Goal: Book appointment/travel/reservation

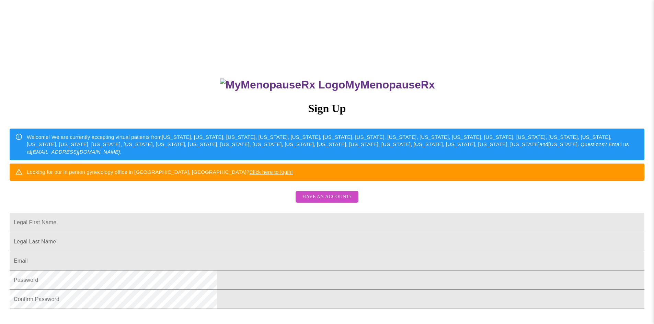
click at [333, 201] on span "Have an account?" at bounding box center [326, 197] width 49 height 9
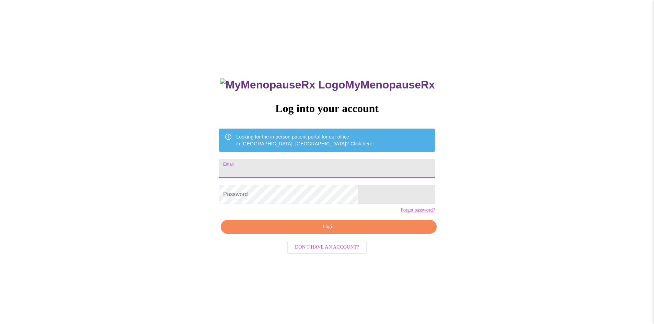
click at [303, 166] on input "Email" at bounding box center [327, 168] width 216 height 19
type input "[EMAIL_ADDRESS][DOMAIN_NAME]"
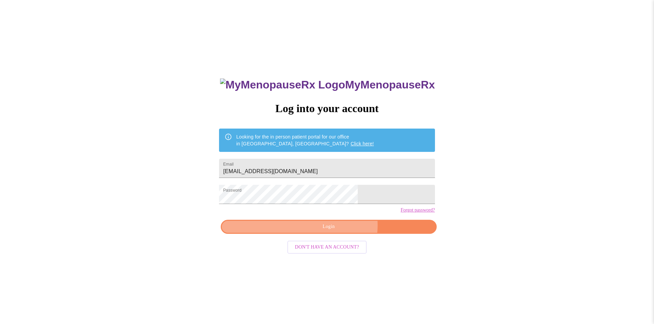
click at [340, 231] on span "Login" at bounding box center [329, 227] width 200 height 9
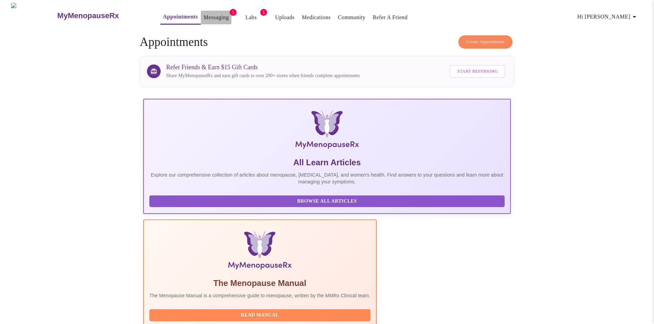
click at [205, 14] on link "Messaging" at bounding box center [216, 18] width 25 height 10
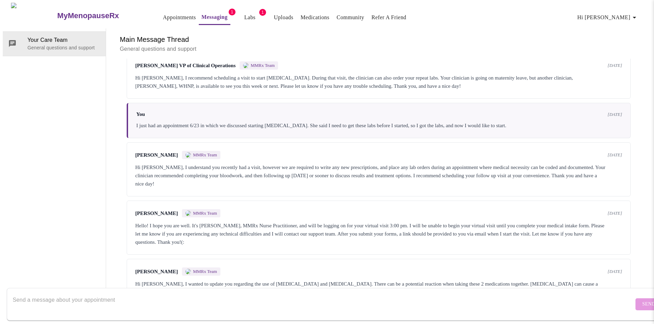
scroll to position [992, 0]
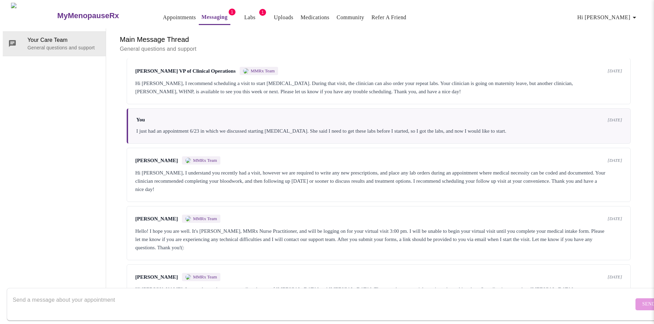
click at [163, 14] on link "Appointments" at bounding box center [179, 18] width 33 height 10
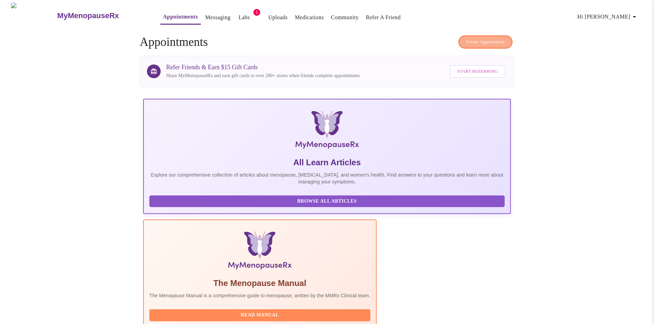
click at [486, 38] on span "Create Appointment" at bounding box center [485, 42] width 38 height 8
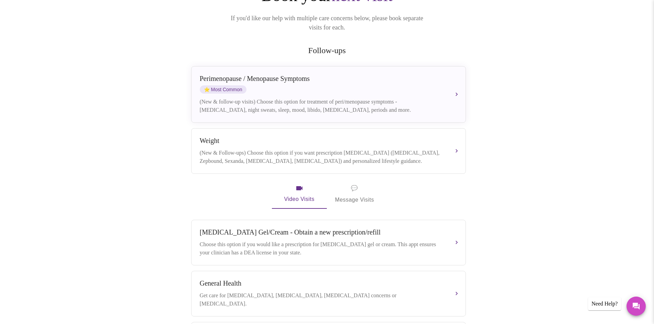
scroll to position [103, 0]
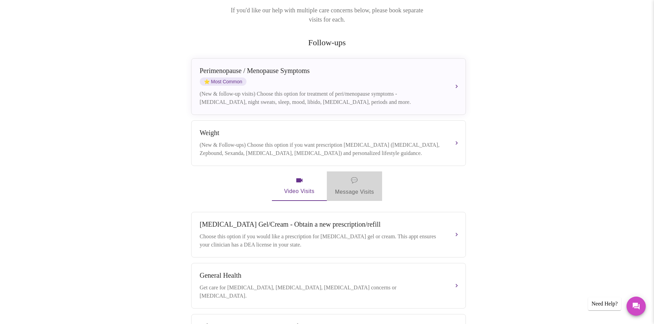
click at [363, 182] on span "💬 Message Visits" at bounding box center [354, 186] width 39 height 21
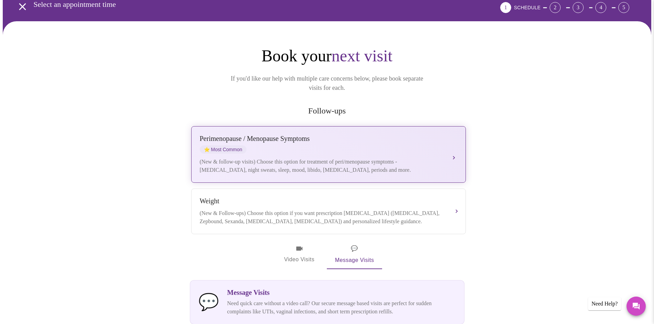
scroll to position [0, 0]
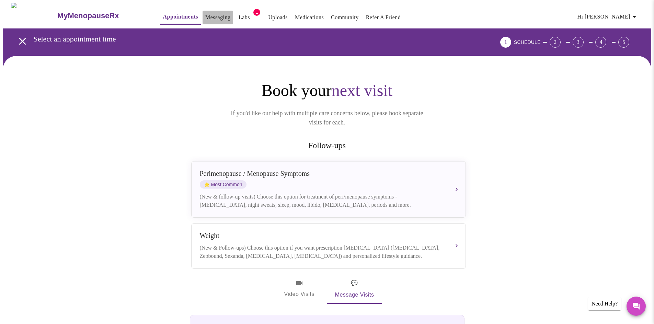
click at [205, 14] on link "Messaging" at bounding box center [217, 18] width 25 height 10
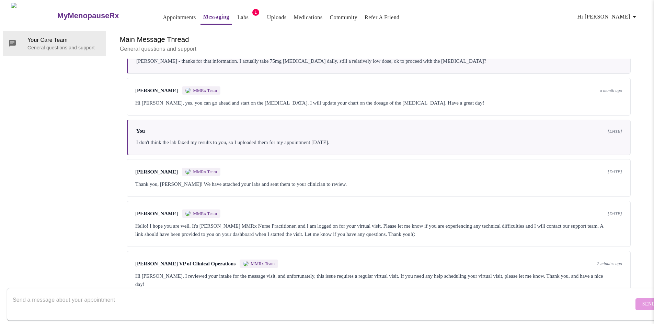
scroll to position [1349, 0]
click at [138, 293] on textarea "Send a message about your appointment" at bounding box center [323, 304] width 621 height 22
type textarea "Will you please explain why? According to the 'message visit' it is exactly wha…"
click at [642, 300] on span "Send" at bounding box center [648, 304] width 13 height 9
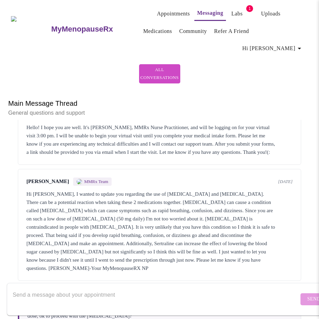
scroll to position [1321, 0]
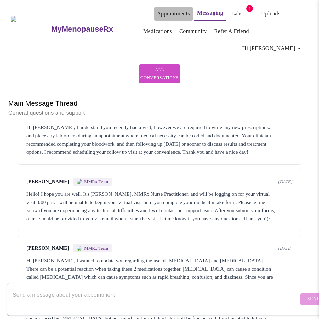
click at [163, 9] on link "Appointments" at bounding box center [173, 14] width 33 height 10
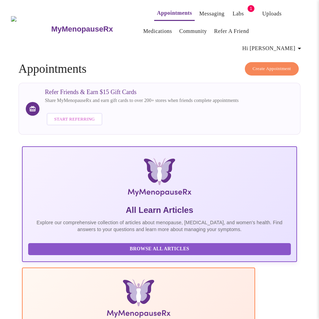
click at [267, 65] on span "Create Appointment" at bounding box center [272, 69] width 38 height 8
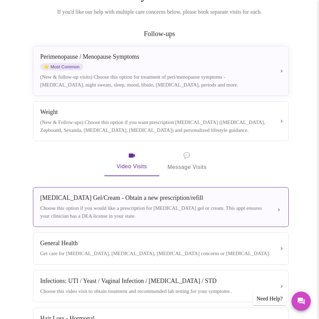
scroll to position [137, 0]
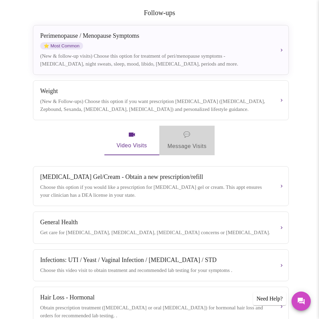
click at [186, 130] on span "💬 Message Visits" at bounding box center [187, 140] width 39 height 21
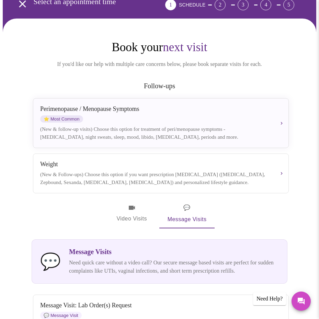
scroll to position [0, 0]
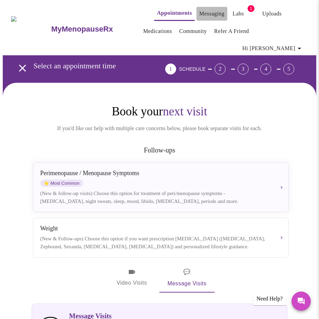
click at [199, 12] on link "Messaging" at bounding box center [211, 14] width 25 height 10
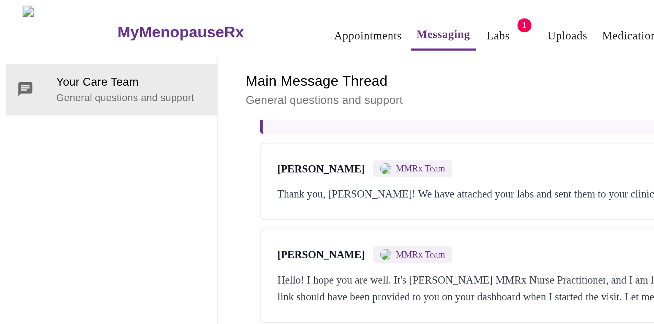
scroll to position [1441, 0]
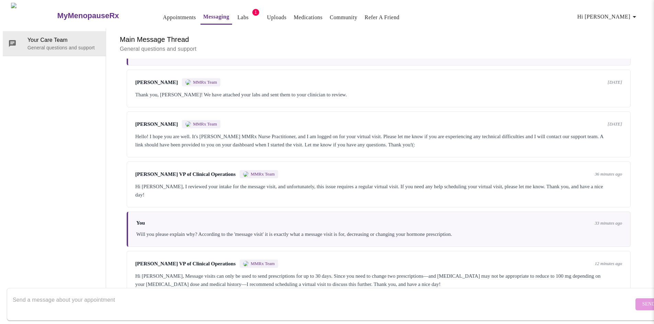
click at [99, 296] on textarea "Send a message about your appointment" at bounding box center [323, 304] width 621 height 22
type textarea "So I paid $49 for my message visit that I cannot do, will I get that money back?"
click at [635, 299] on button "Send" at bounding box center [648, 305] width 27 height 12
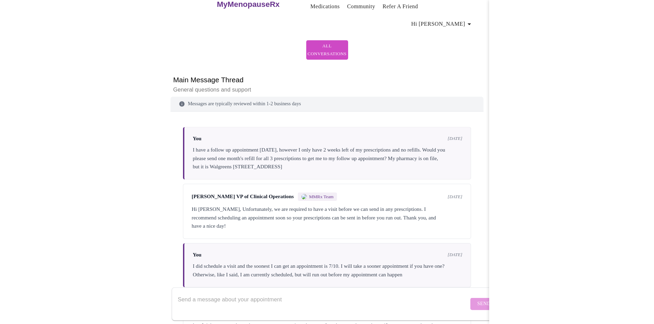
scroll to position [0, 0]
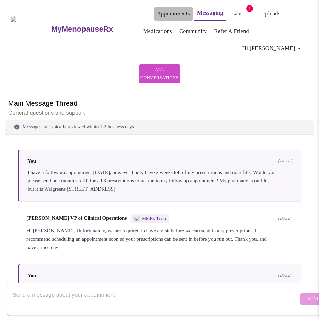
click at [164, 10] on link "Appointments" at bounding box center [173, 14] width 33 height 10
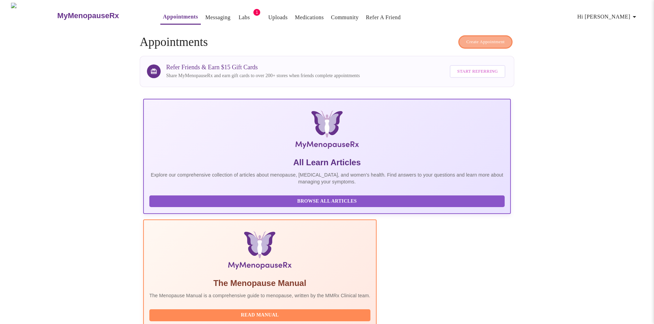
click at [466, 38] on span "Create Appointment" at bounding box center [485, 42] width 38 height 8
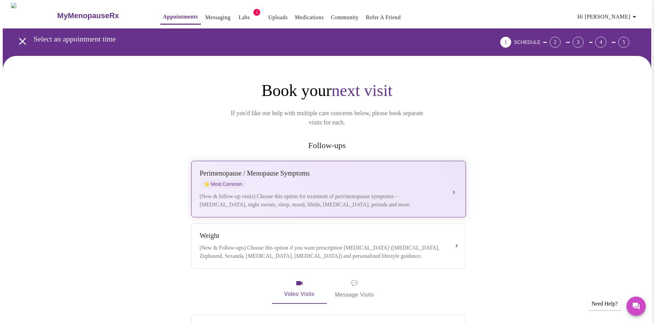
click at [295, 173] on div "[MEDICAL_DATA] / Menopause Symptoms ⭐ Most Common" at bounding box center [322, 179] width 244 height 19
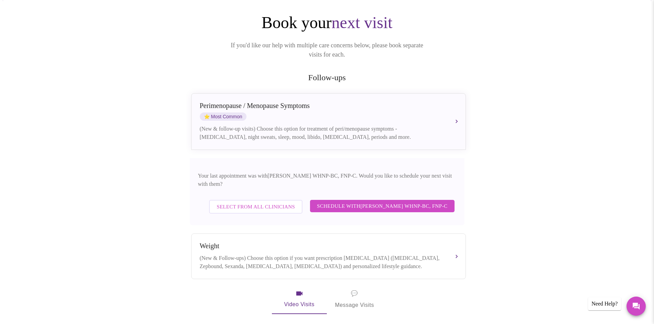
scroll to position [69, 0]
click at [342, 201] on span "Schedule with [PERSON_NAME] WHNP-BC, FNP-C" at bounding box center [382, 205] width 130 height 9
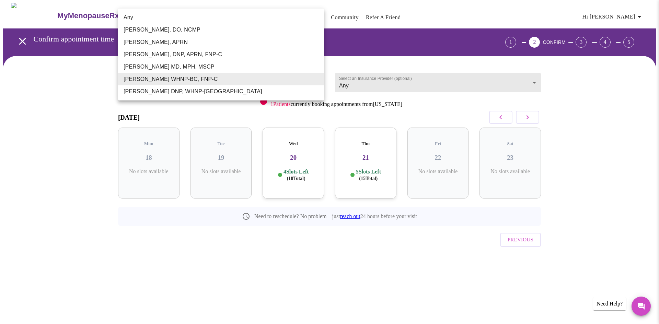
click at [247, 78] on body "MyMenopauseRx Appointments Messaging Labs 1 Uploads Medications Community Refer…" at bounding box center [330, 142] width 654 height 279
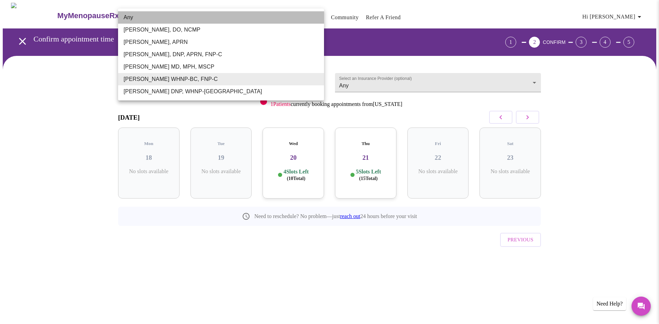
click at [189, 16] on li "Any" at bounding box center [221, 17] width 206 height 12
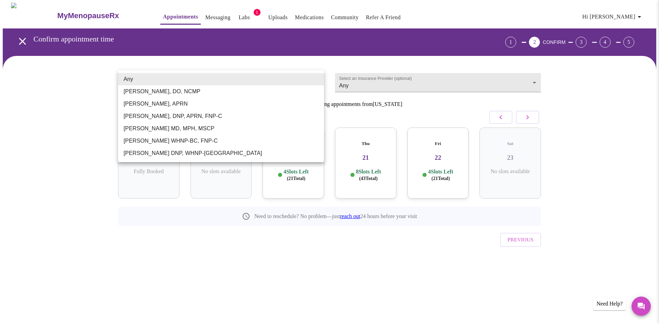
click at [262, 77] on body "MyMenopauseRx Appointments Messaging Labs 1 Uploads Medications Community Refer…" at bounding box center [330, 142] width 654 height 279
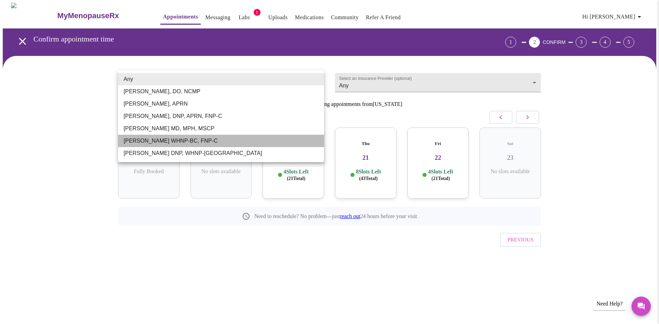
click at [169, 144] on li "[PERSON_NAME] WHNP-BC, FNP-C" at bounding box center [221, 141] width 206 height 12
type input "[PERSON_NAME] WHNP-BC, FNP-C"
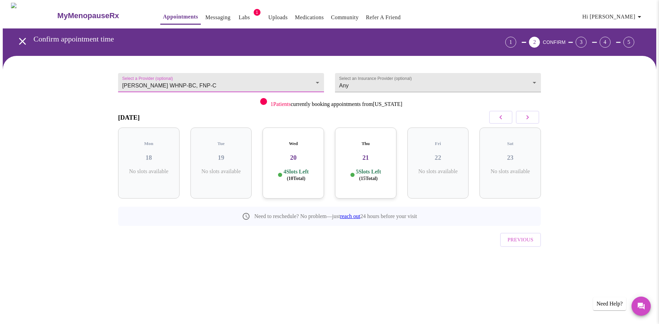
click at [296, 169] on p "4 Slots Left ( 10 Total)" at bounding box center [296, 175] width 25 height 13
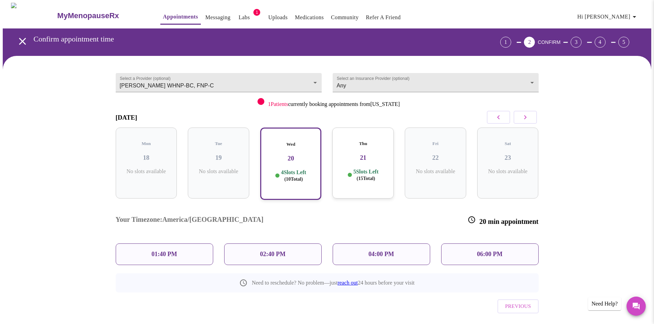
click at [179, 244] on div "01:40 PM" at bounding box center [164, 255] width 97 height 22
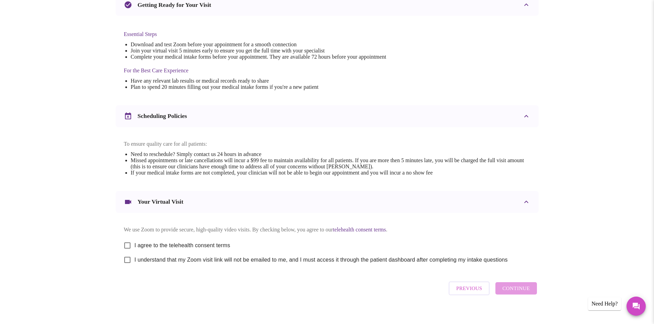
scroll to position [173, 0]
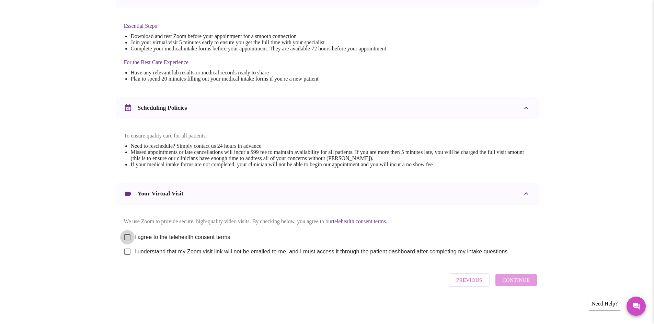
click at [127, 234] on input "I agree to the telehealth consent terms" at bounding box center [127, 237] width 14 height 14
checkbox input "true"
click at [127, 250] on input "I understand that my Zoom visit link will not be emailed to me, and I must acce…" at bounding box center [127, 252] width 14 height 14
checkbox input "true"
click at [508, 282] on span "Continue" at bounding box center [515, 280] width 27 height 9
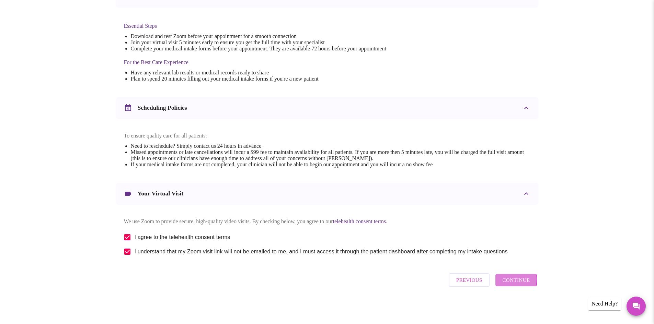
scroll to position [0, 0]
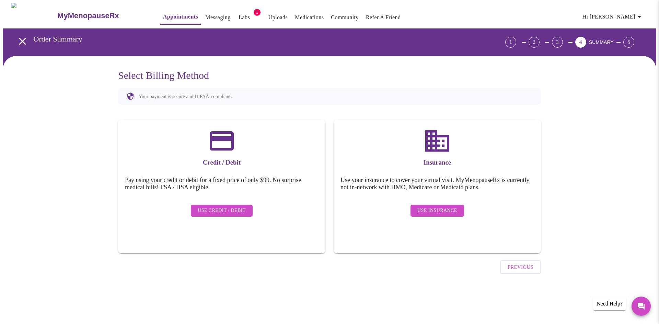
click at [240, 207] on span "Use Credit / Debit" at bounding box center [222, 211] width 48 height 9
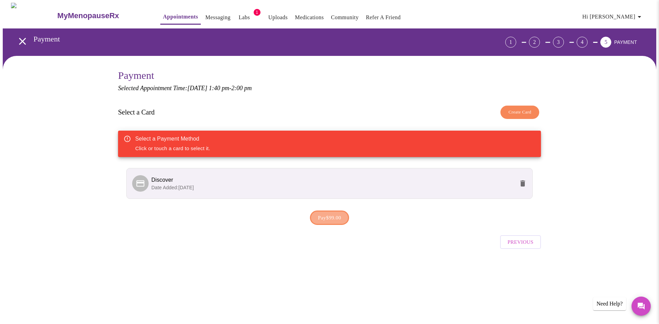
click at [328, 214] on span "Pay $99.00" at bounding box center [329, 217] width 23 height 9
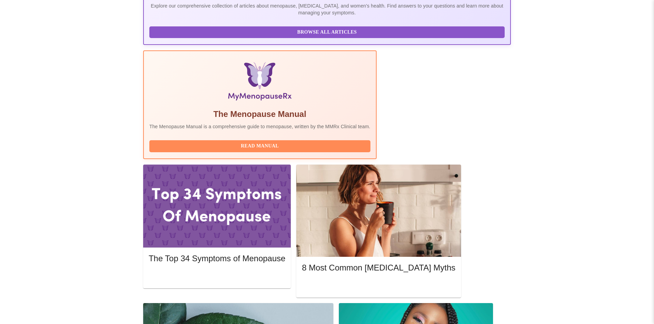
scroll to position [172, 0]
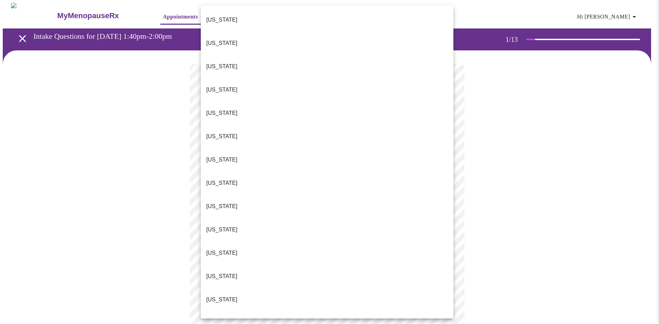
click at [311, 149] on body "MyMenopauseRx Appointments Messaging Labs 1 Uploads Medications Community Refer…" at bounding box center [330, 316] width 654 height 627
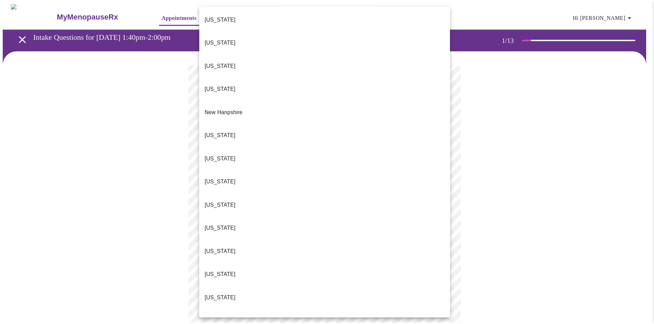
scroll to position [585, 0]
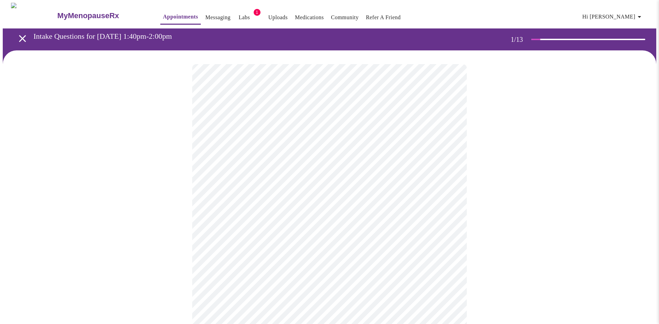
click at [268, 199] on body "MyMenopauseRx Appointments Messaging Labs 1 Uploads Medications Community Refer…" at bounding box center [330, 314] width 654 height 623
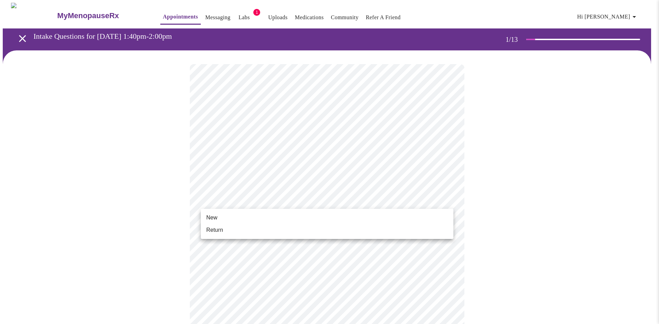
click at [220, 217] on li "New" at bounding box center [327, 218] width 253 height 12
click at [233, 204] on body "MyMenopauseRx Appointments Messaging Labs 1 Uploads Medications Community Refer…" at bounding box center [330, 309] width 654 height 613
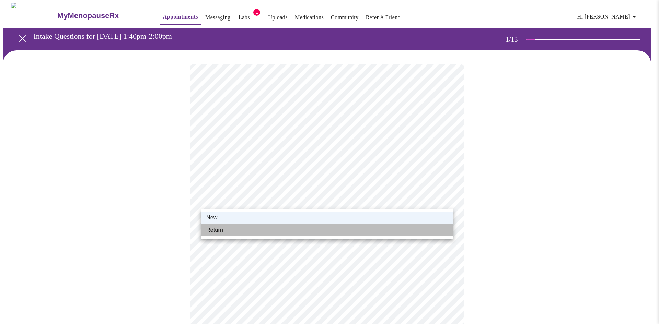
click at [231, 229] on li "Return" at bounding box center [327, 230] width 253 height 12
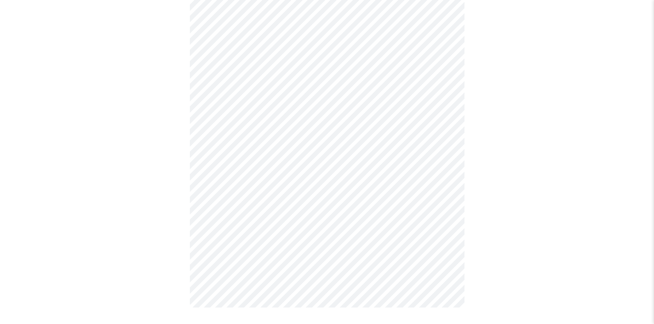
scroll to position [0, 0]
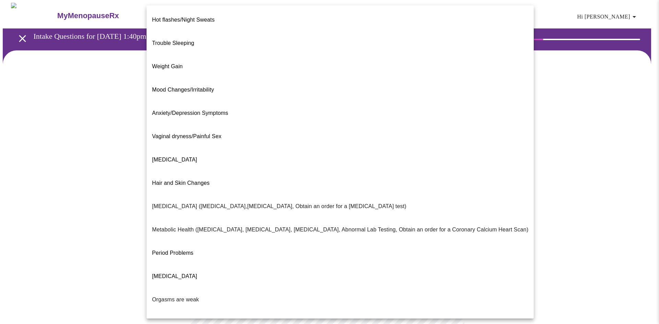
click at [323, 138] on body "MyMenopauseRx Appointments Messaging Labs 1 Uploads Medications Community Refer…" at bounding box center [330, 209] width 654 height 413
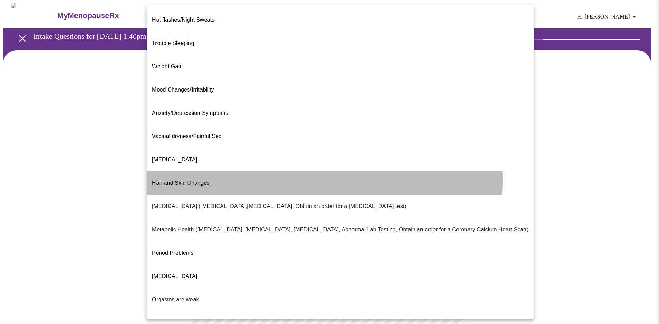
click at [196, 180] on span "Hair and Skin Changes" at bounding box center [181, 183] width 58 height 6
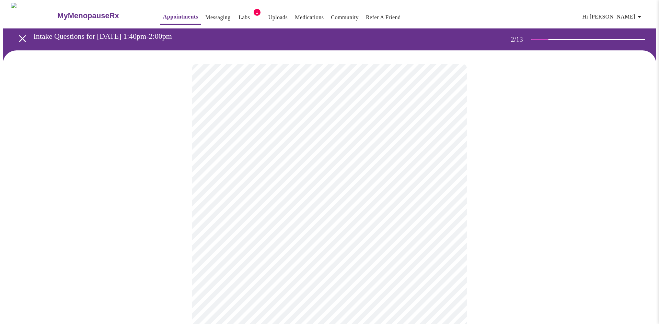
click at [261, 206] on body "MyMenopauseRx Appointments Messaging Labs 1 Uploads Medications Community Refer…" at bounding box center [330, 207] width 654 height 408
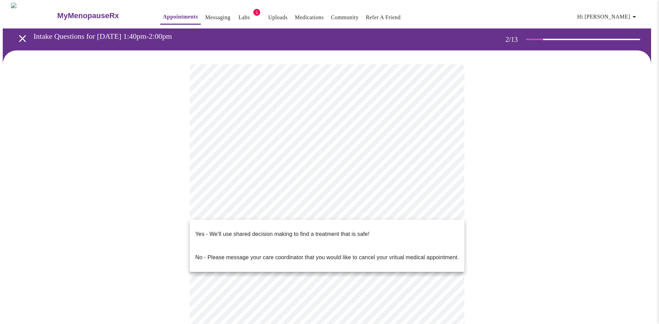
click at [249, 230] on p "Yes - We'll use shared decision making to find a treatment that is safe!" at bounding box center [282, 234] width 174 height 8
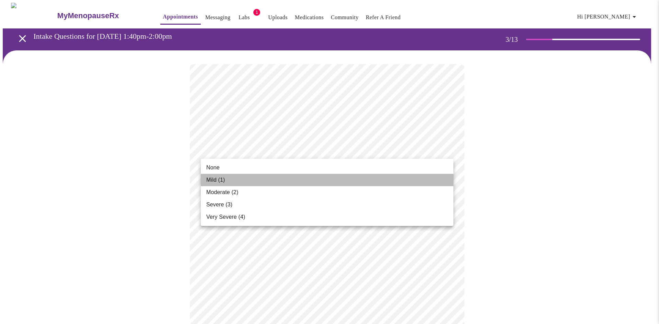
click at [218, 180] on span "Mild (1)" at bounding box center [215, 180] width 19 height 8
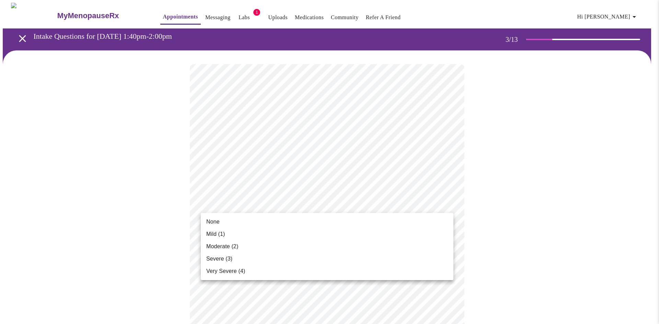
click at [220, 234] on span "Mild (1)" at bounding box center [215, 234] width 19 height 8
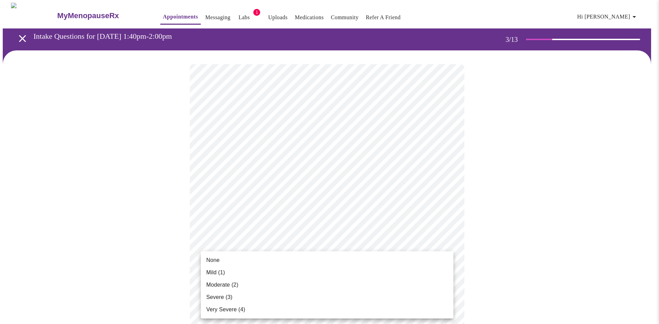
click at [225, 283] on span "Moderate (2)" at bounding box center [222, 285] width 32 height 8
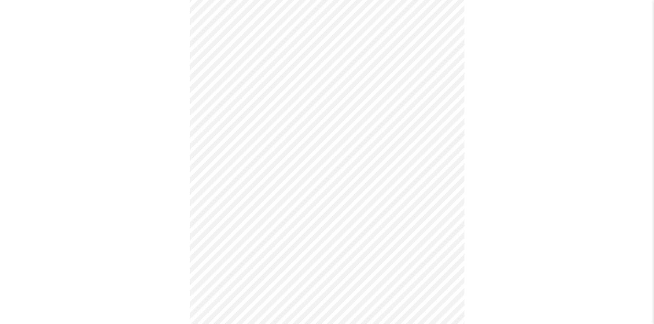
scroll to position [103, 0]
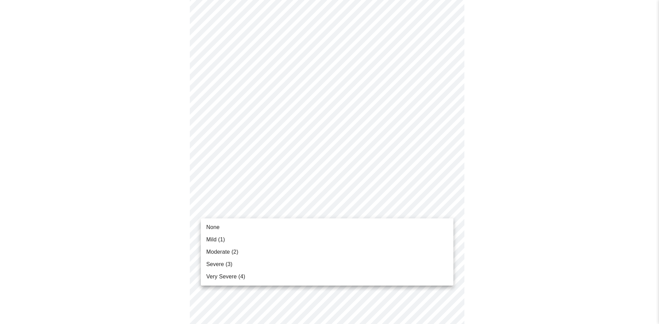
click at [233, 241] on li "Mild (1)" at bounding box center [327, 240] width 253 height 12
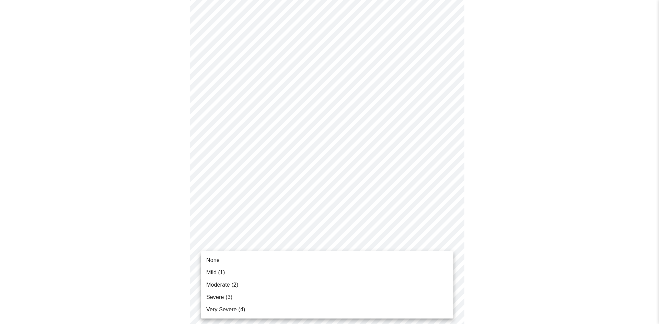
click at [231, 285] on span "Moderate (2)" at bounding box center [222, 285] width 32 height 8
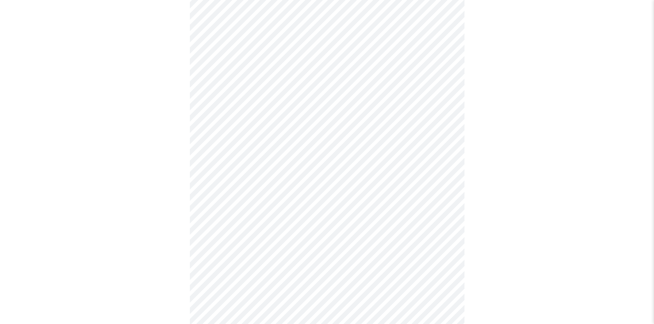
scroll to position [240, 0]
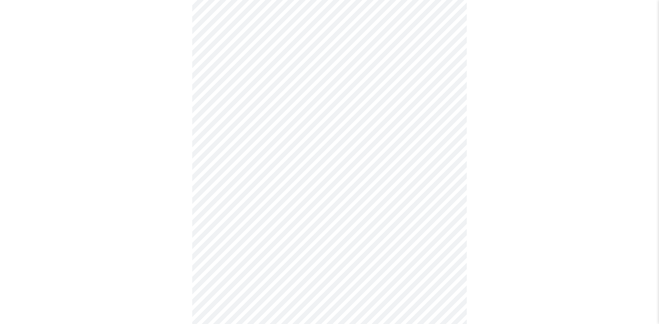
click at [274, 158] on body "MyMenopauseRx Appointments Messaging Labs 1 Uploads Medications Community Refer…" at bounding box center [330, 194] width 654 height 865
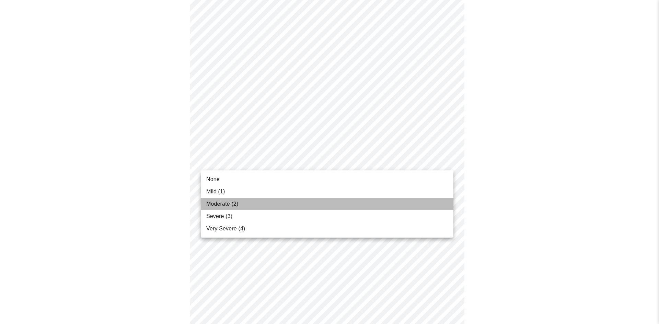
click at [240, 204] on li "Moderate (2)" at bounding box center [327, 204] width 253 height 12
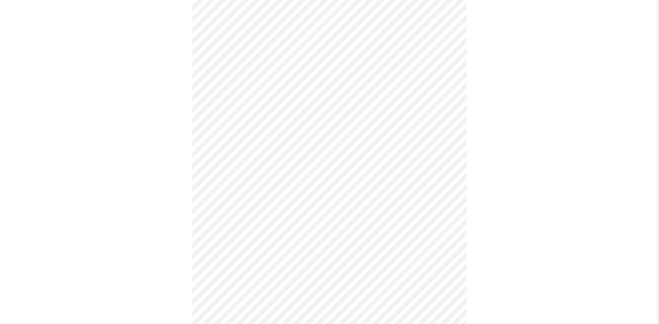
click at [249, 219] on body "MyMenopauseRx Appointments Messaging Labs 1 Uploads Medications Community Refer…" at bounding box center [330, 189] width 654 height 855
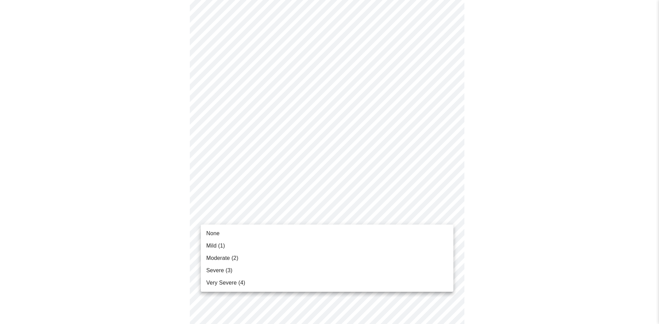
click at [223, 261] on span "Moderate (2)" at bounding box center [222, 258] width 32 height 8
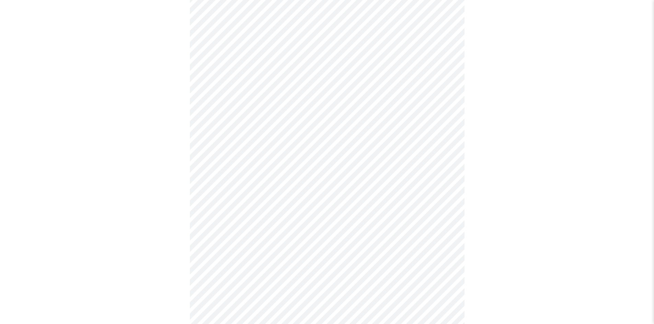
scroll to position [378, 0]
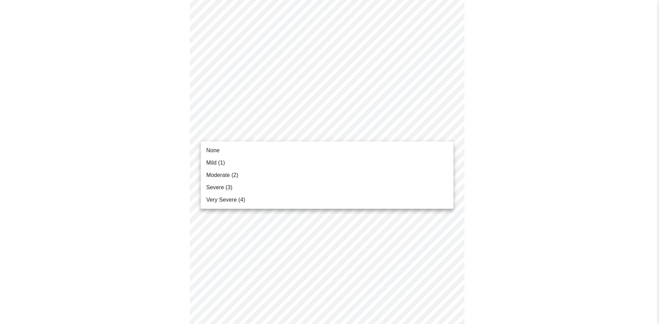
click at [256, 126] on body "MyMenopauseRx Appointments Messaging Labs 1 Uploads Medications Community Refer…" at bounding box center [330, 48] width 654 height 846
click at [235, 173] on span "Moderate (2)" at bounding box center [222, 175] width 32 height 8
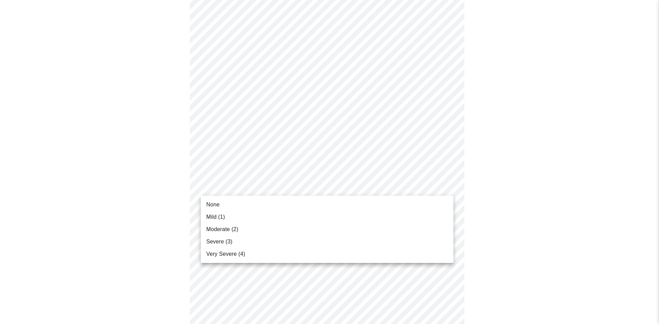
click at [246, 191] on body "MyMenopauseRx Appointments Messaging Labs 1 Uploads Medications Community Refer…" at bounding box center [330, 43] width 654 height 836
click at [227, 216] on li "Mild (1)" at bounding box center [327, 217] width 253 height 12
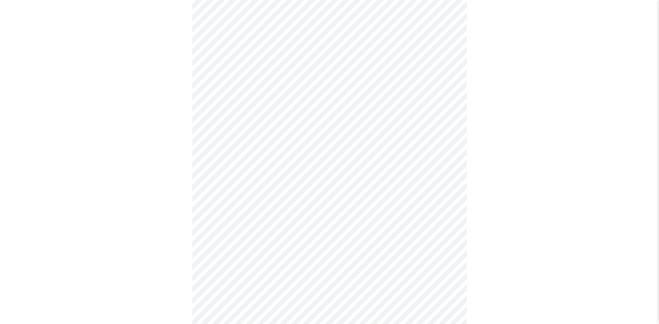
click at [239, 240] on body "MyMenopauseRx Appointments Messaging Labs 1 Uploads Medications Community Refer…" at bounding box center [330, 38] width 654 height 827
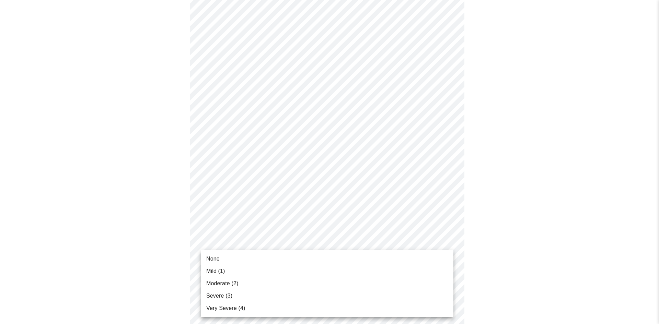
click at [226, 269] on li "Mild (1)" at bounding box center [327, 271] width 253 height 12
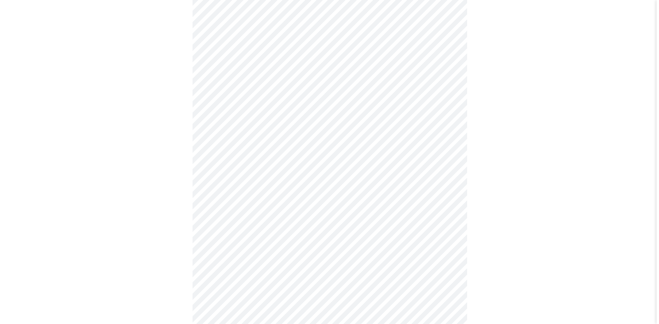
scroll to position [493, 0]
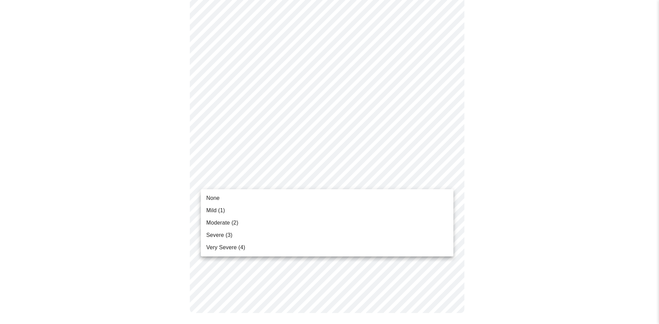
click at [231, 209] on li "Mild (1)" at bounding box center [327, 211] width 253 height 12
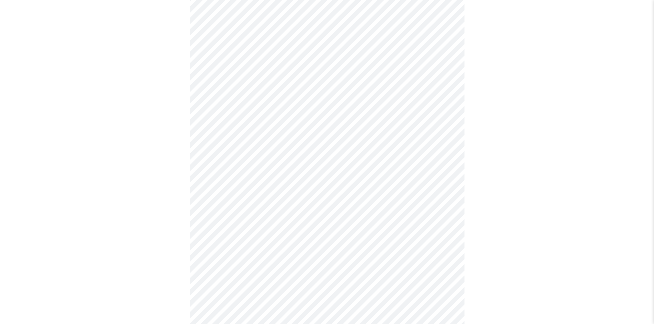
scroll to position [172, 0]
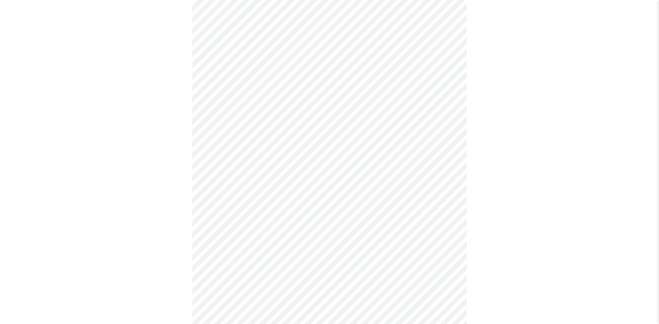
click at [261, 218] on body "MyMenopauseRx Appointments Messaging Labs 1 Uploads Medications Community Refer…" at bounding box center [330, 156] width 654 height 650
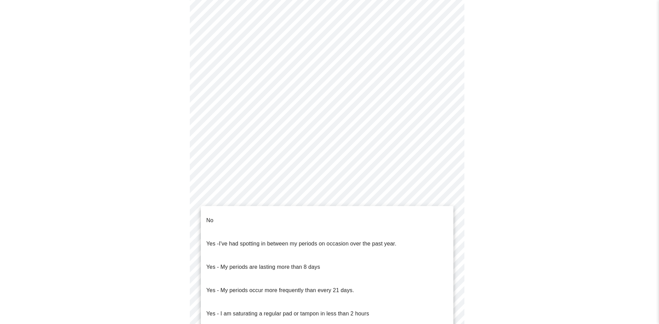
drag, startPoint x: 217, startPoint y: 217, endPoint x: 226, endPoint y: 226, distance: 12.6
click at [218, 217] on li "No" at bounding box center [327, 220] width 253 height 23
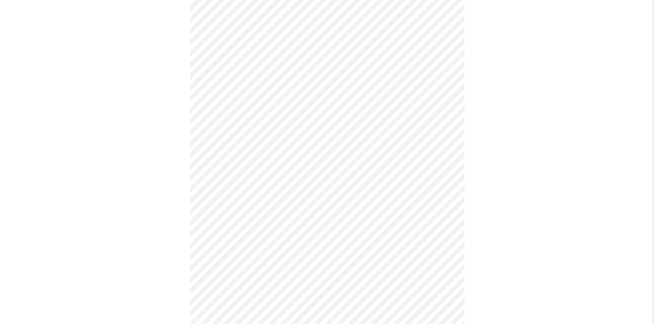
scroll to position [206, 0]
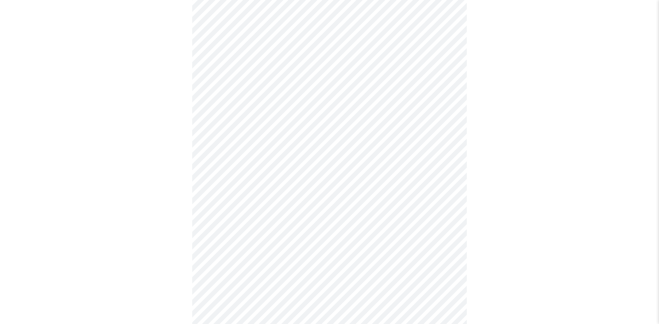
click at [253, 235] on body "MyMenopauseRx Appointments Messaging Labs 1 Uploads Medications Community Refer…" at bounding box center [330, 120] width 654 height 646
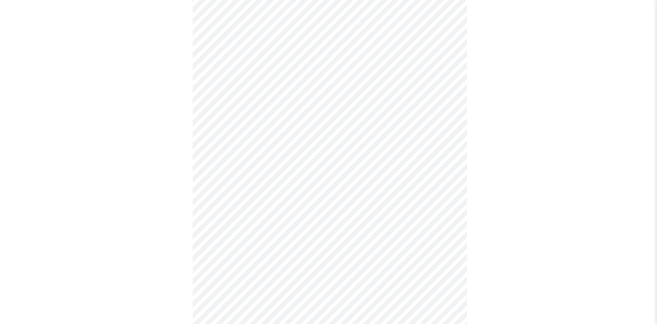
scroll to position [317, 0]
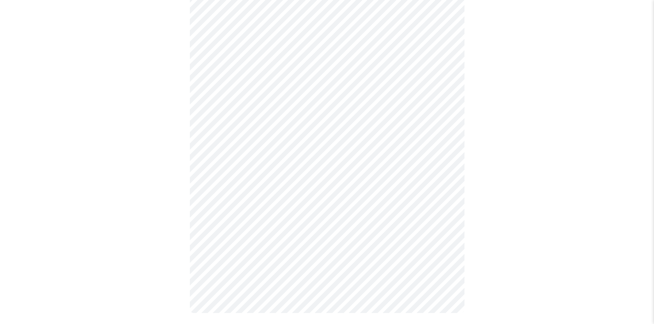
click at [252, 176] on body "MyMenopauseRx Appointments Messaging Labs 1 Uploads Medications Community Refer…" at bounding box center [327, 7] width 648 height 642
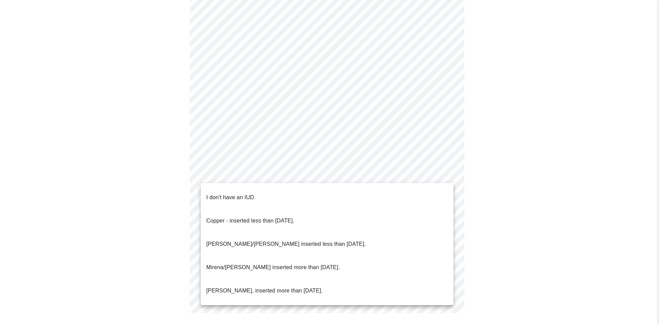
click at [227, 194] on p "I don't have an IUD." at bounding box center [230, 198] width 49 height 8
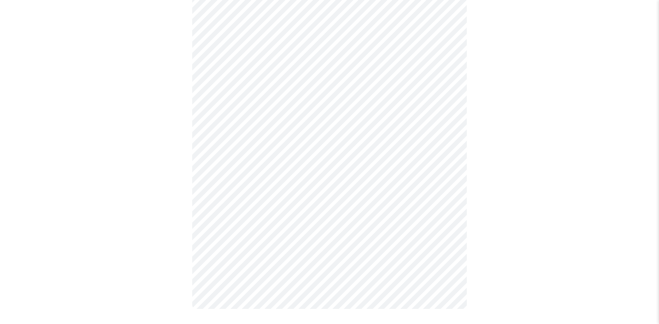
scroll to position [313, 0]
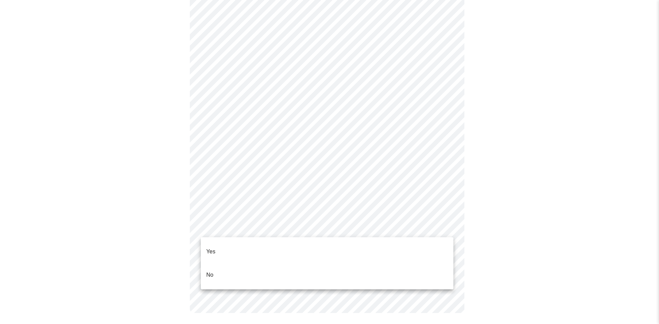
click at [236, 227] on body "MyMenopauseRx Appointments Messaging Labs 1 Uploads Medications Community Refer…" at bounding box center [330, 8] width 654 height 637
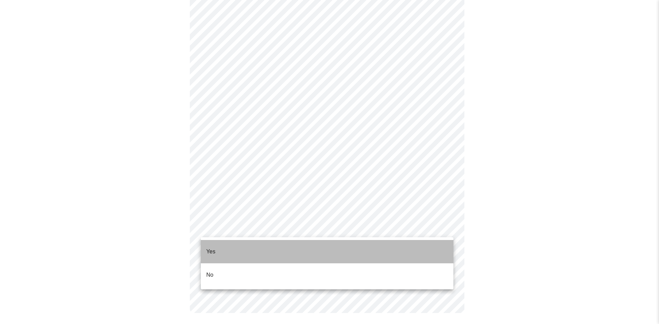
drag, startPoint x: 223, startPoint y: 249, endPoint x: 253, endPoint y: 262, distance: 32.6
click at [224, 248] on li "Yes" at bounding box center [327, 251] width 253 height 23
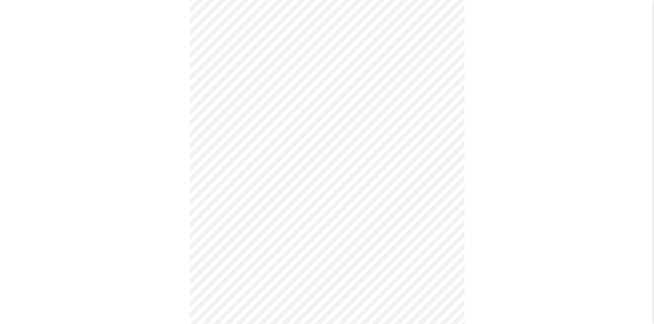
scroll to position [1716, 0]
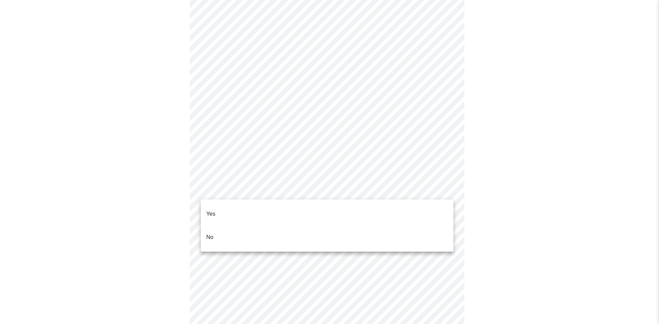
click at [249, 226] on li "No" at bounding box center [327, 237] width 253 height 23
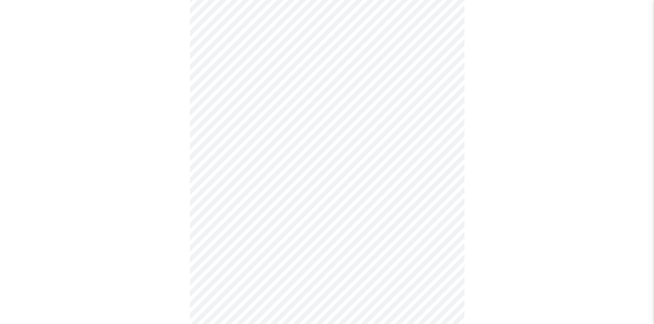
scroll to position [470, 0]
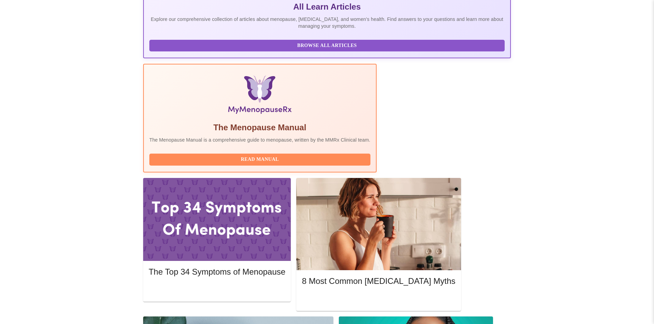
scroll to position [172, 0]
